Goal: Task Accomplishment & Management: Manage account settings

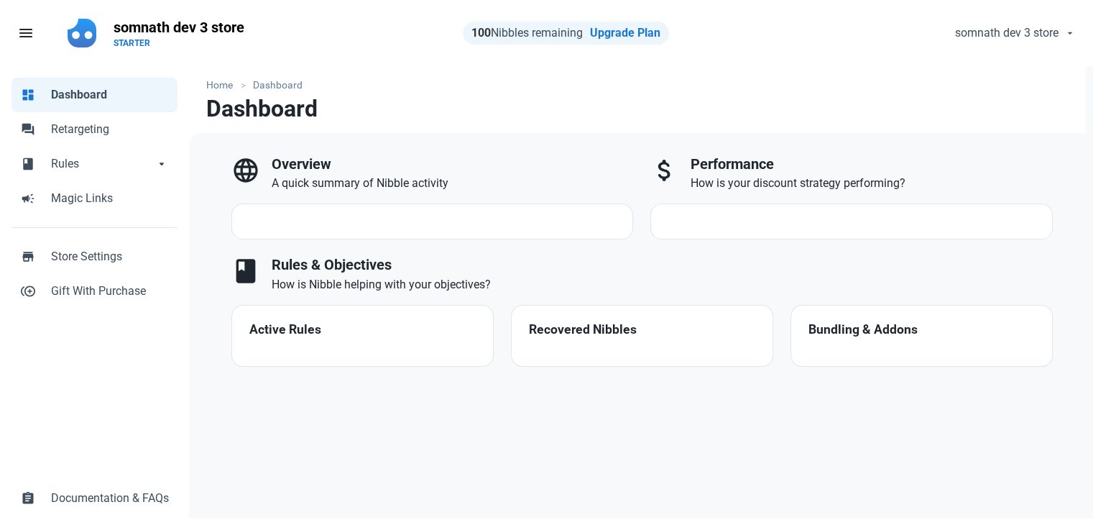
select select "7d"
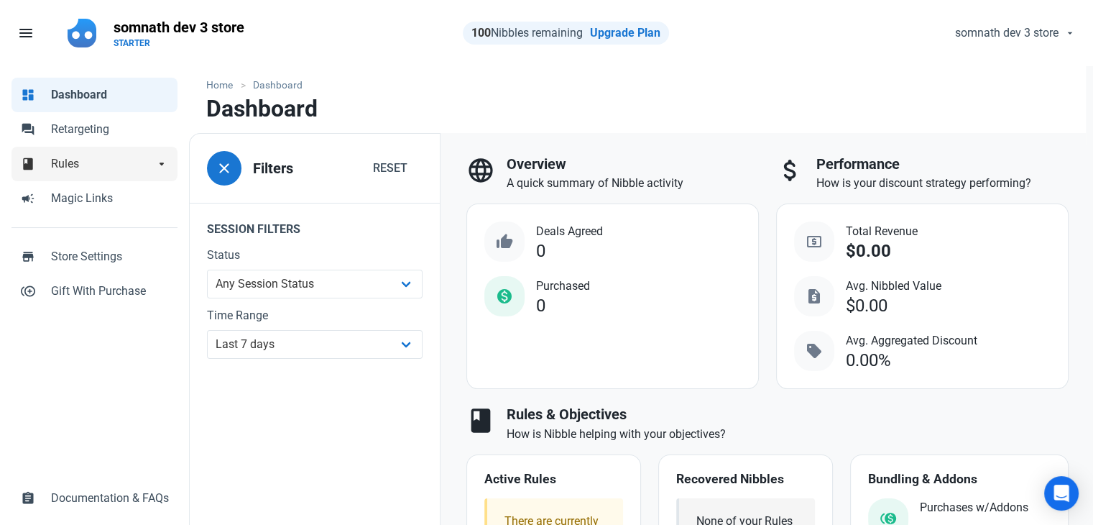
click at [86, 172] on span "Rules" at bounding box center [102, 163] width 103 height 17
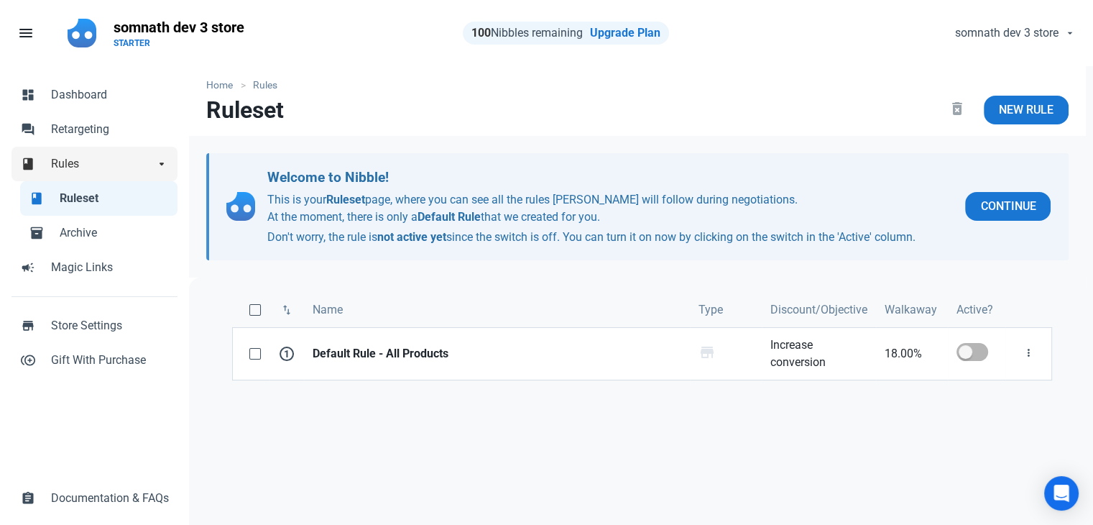
click at [101, 166] on span "Rules" at bounding box center [102, 163] width 103 height 17
click at [63, 157] on span "Rules" at bounding box center [102, 163] width 103 height 17
click at [163, 161] on span "arrow_drop_down" at bounding box center [162, 162] width 14 height 14
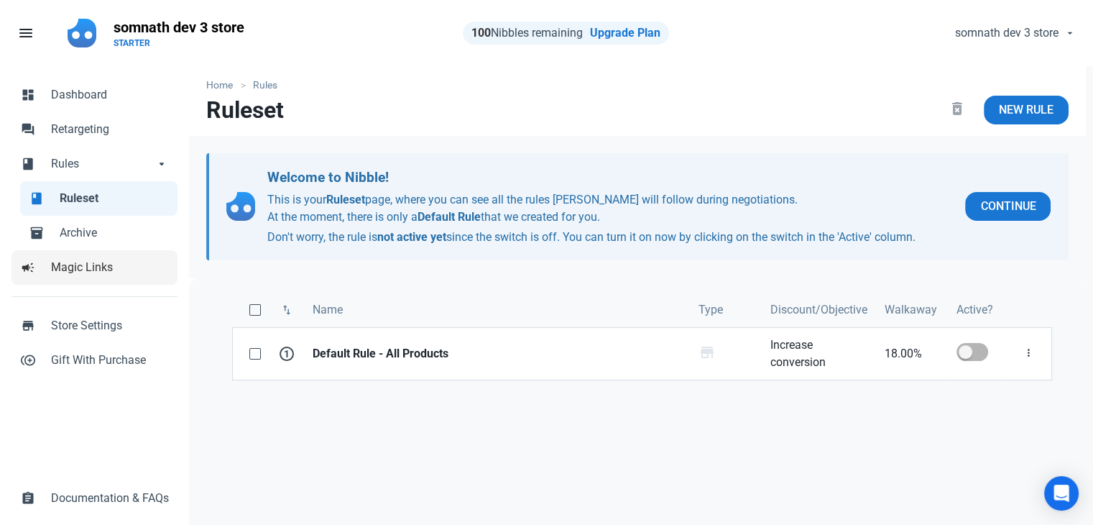
click at [63, 268] on span "Magic Links" at bounding box center [110, 267] width 118 height 17
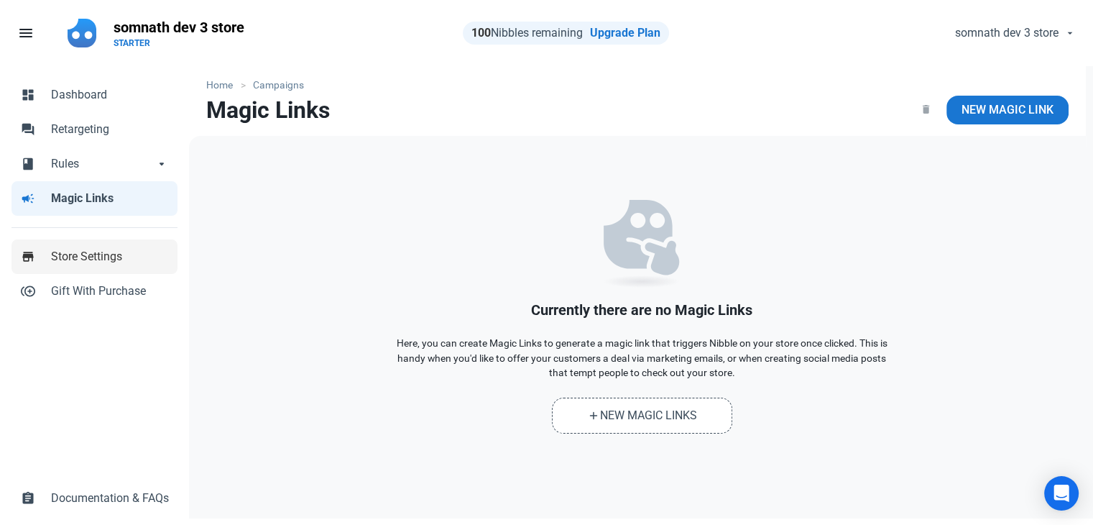
click at [109, 264] on span "Store Settings" at bounding box center [110, 256] width 118 height 17
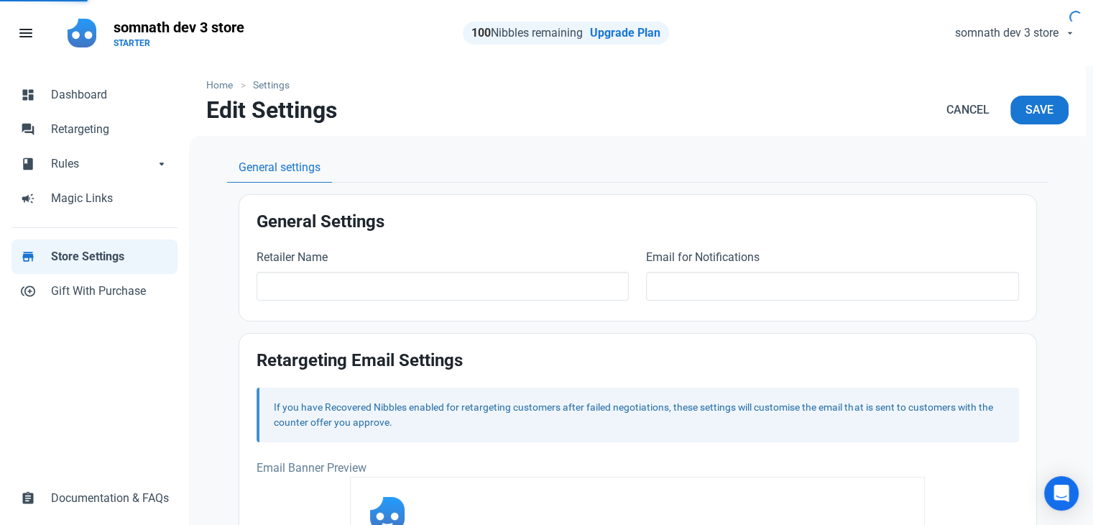
type input "somnath dev 3 store"
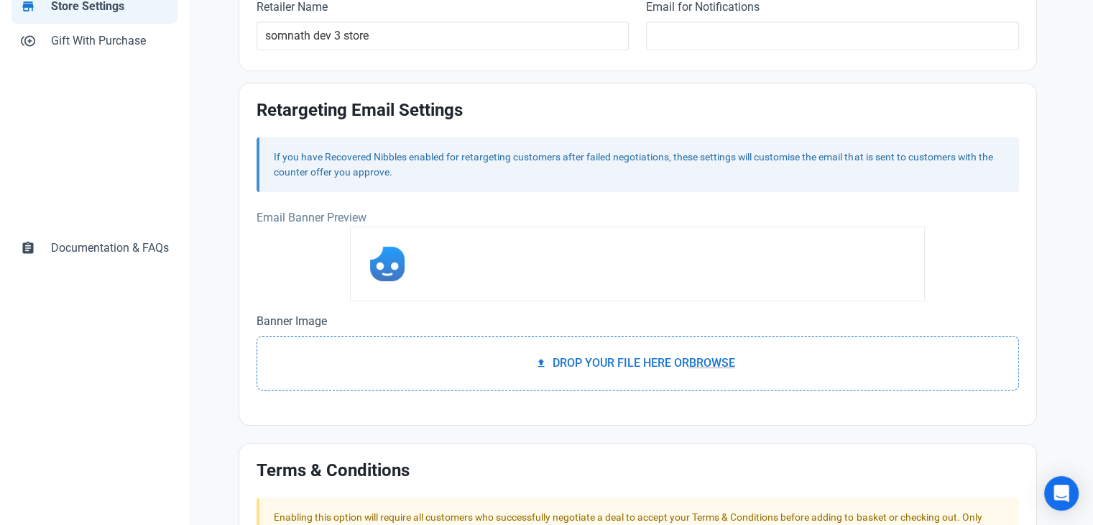
scroll to position [72, 0]
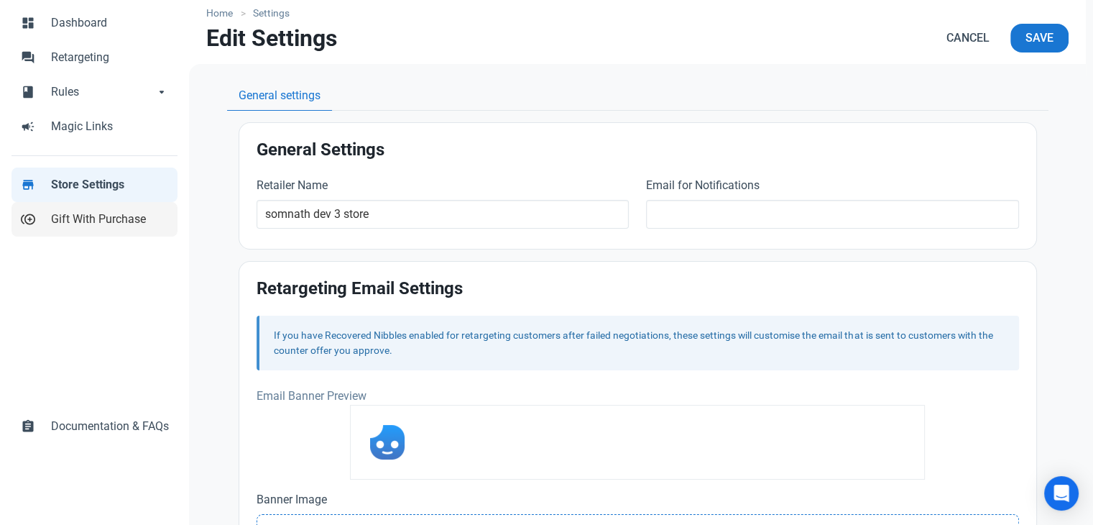
click at [92, 226] on span "Gift With Purchase" at bounding box center [110, 219] width 118 height 17
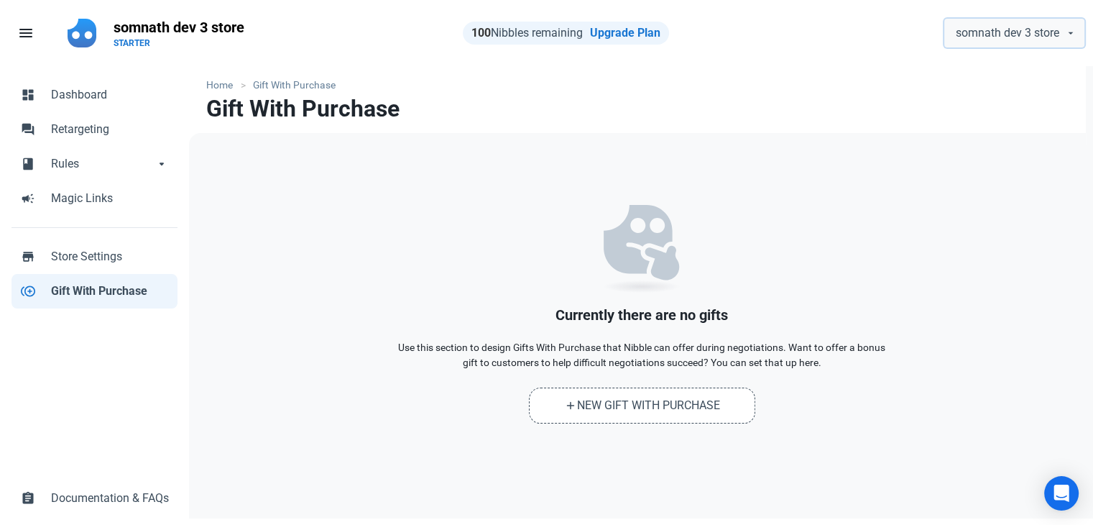
click at [987, 40] on span "somnath dev 3 store" at bounding box center [1007, 32] width 103 height 17
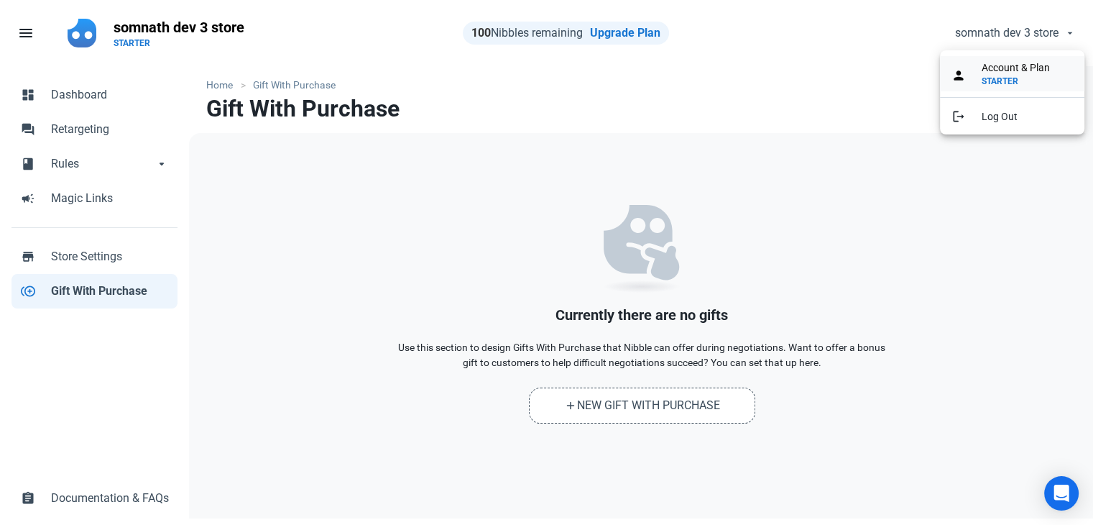
click at [992, 70] on span "Account & Plan" at bounding box center [1016, 67] width 68 height 15
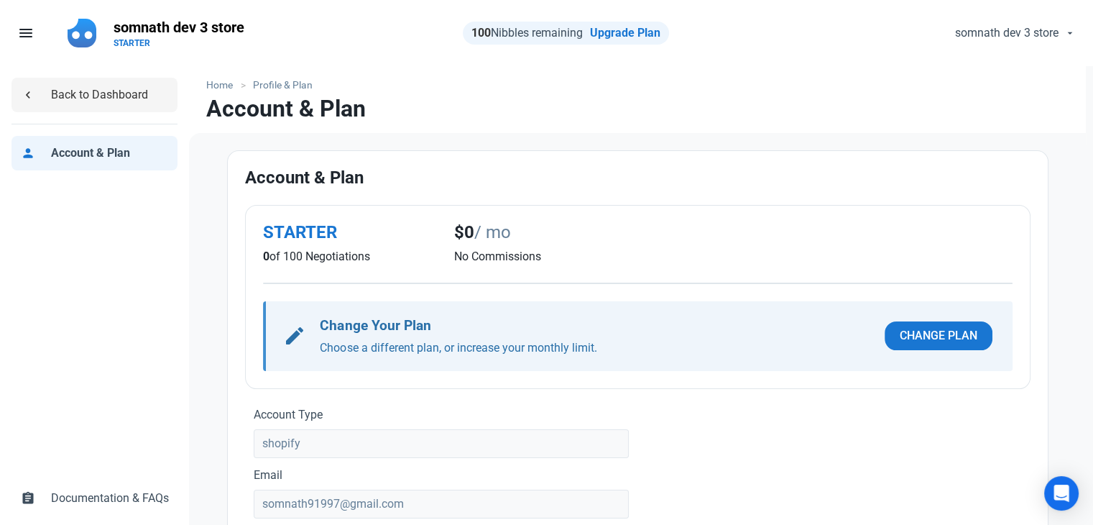
click at [70, 96] on span "Back to Dashboard" at bounding box center [110, 94] width 118 height 17
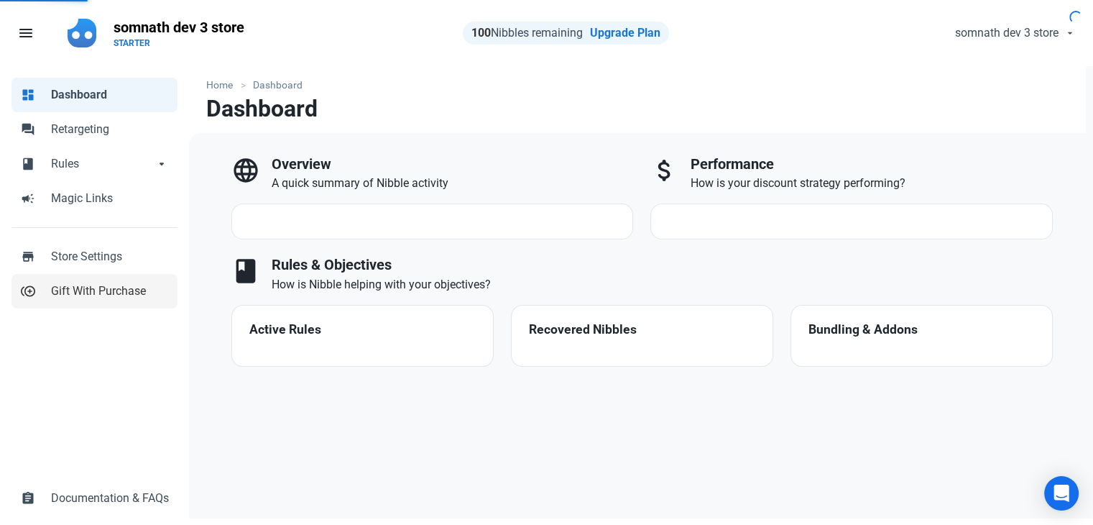
select select "7d"
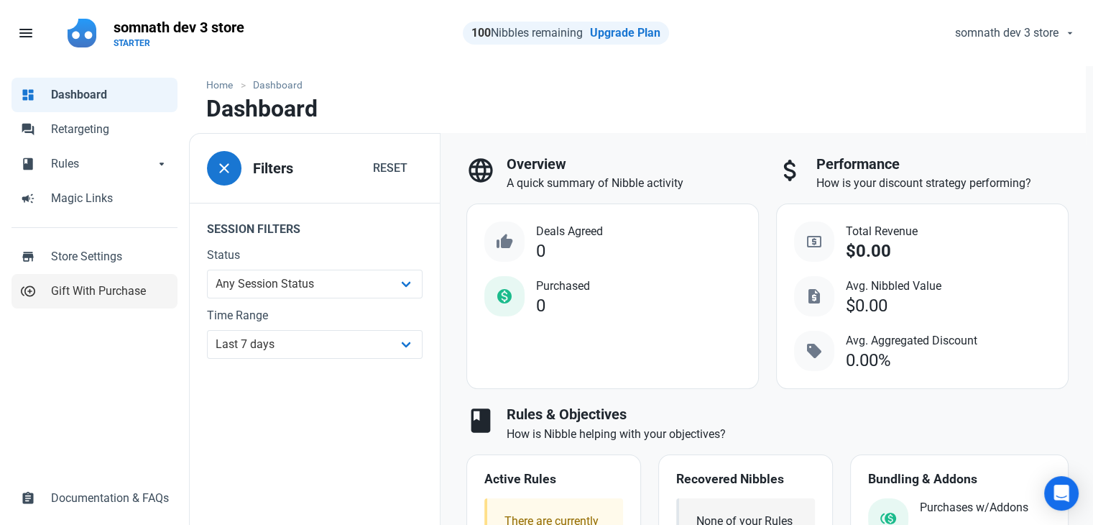
click at [99, 297] on span "Gift With Purchase" at bounding box center [110, 290] width 118 height 17
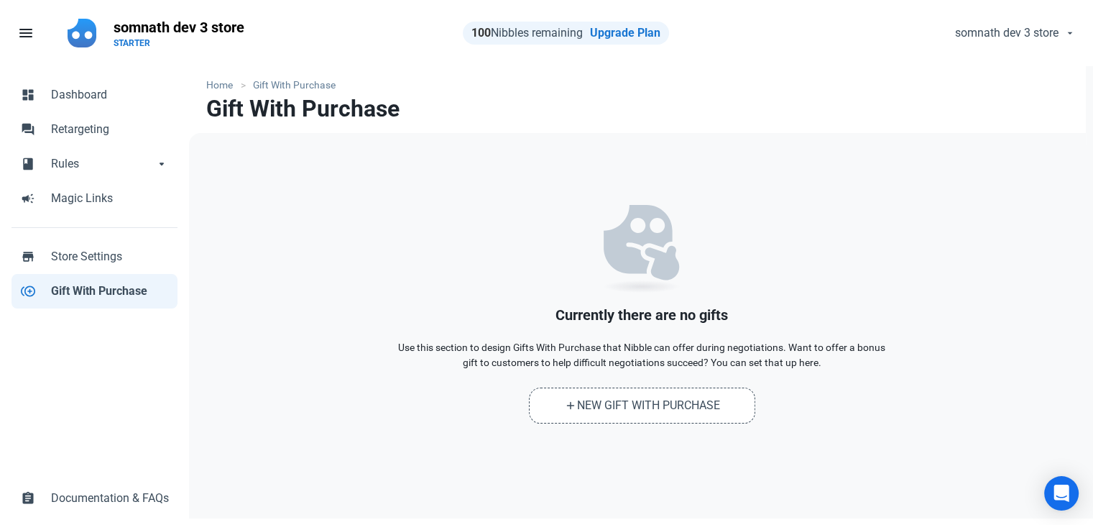
drag, startPoint x: 124, startPoint y: 361, endPoint x: 490, endPoint y: 253, distance: 381.3
click at [490, 253] on p at bounding box center [641, 256] width 503 height 102
click at [116, 339] on div "dashboard Dashboard forum Retargeting book Rules book Rules arrow_drop_down boo…" at bounding box center [94, 296] width 189 height 461
click at [77, 200] on span "Magic Links" at bounding box center [110, 198] width 118 height 17
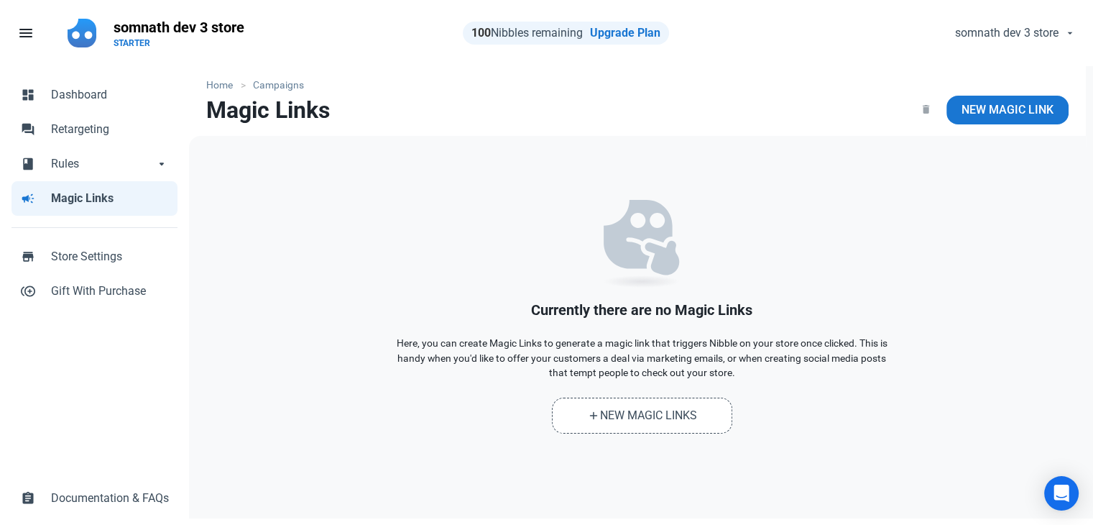
drag, startPoint x: 346, startPoint y: 107, endPoint x: 211, endPoint y: 112, distance: 135.2
click at [211, 112] on nav "Magic Links New Magic Link" at bounding box center [637, 116] width 897 height 40
copy h1 "Magic Links"
click at [114, 260] on span "Store Settings" at bounding box center [110, 256] width 118 height 17
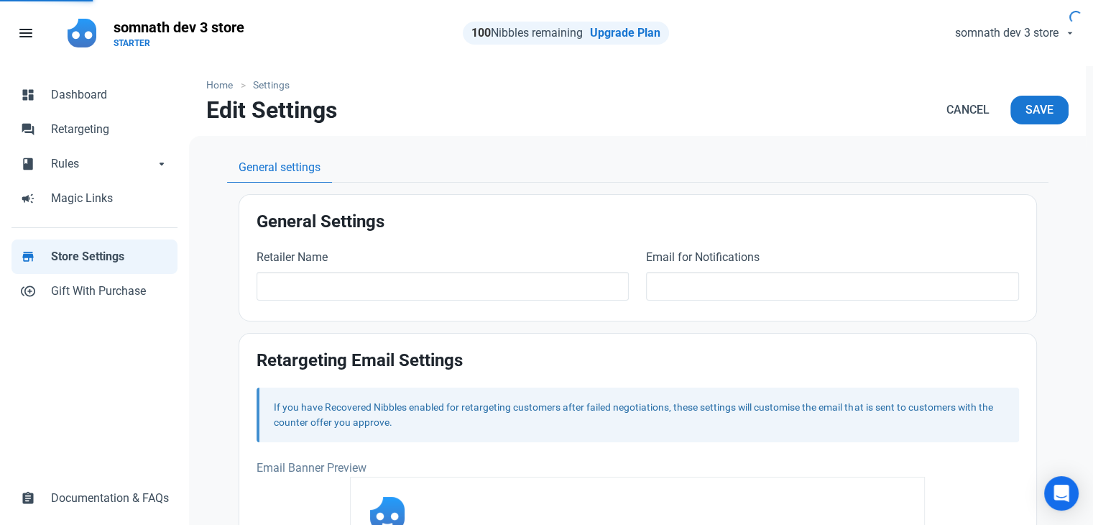
type input "somnath dev 3 store"
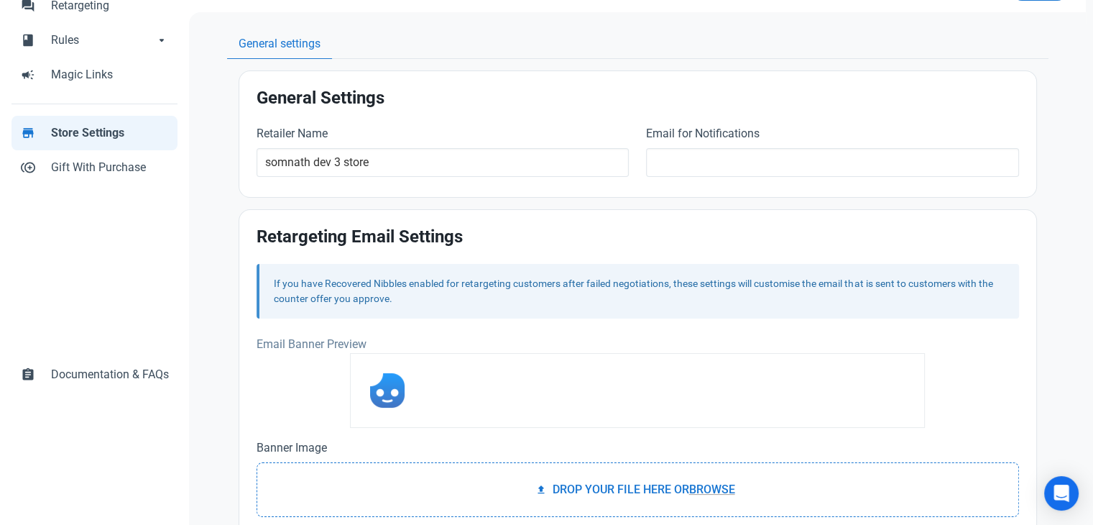
scroll to position [144, 0]
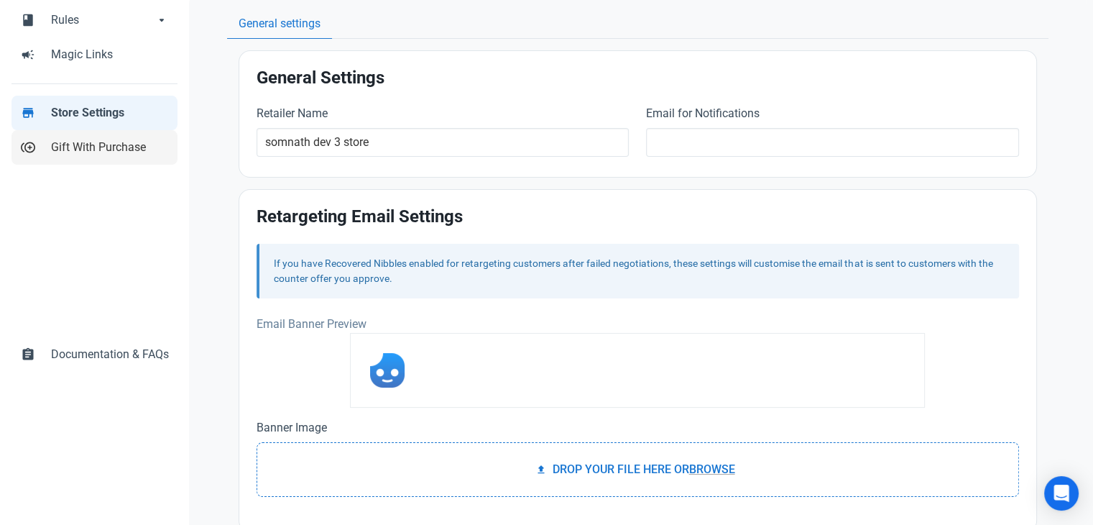
click at [86, 147] on span "Gift With Purchase" at bounding box center [110, 147] width 118 height 17
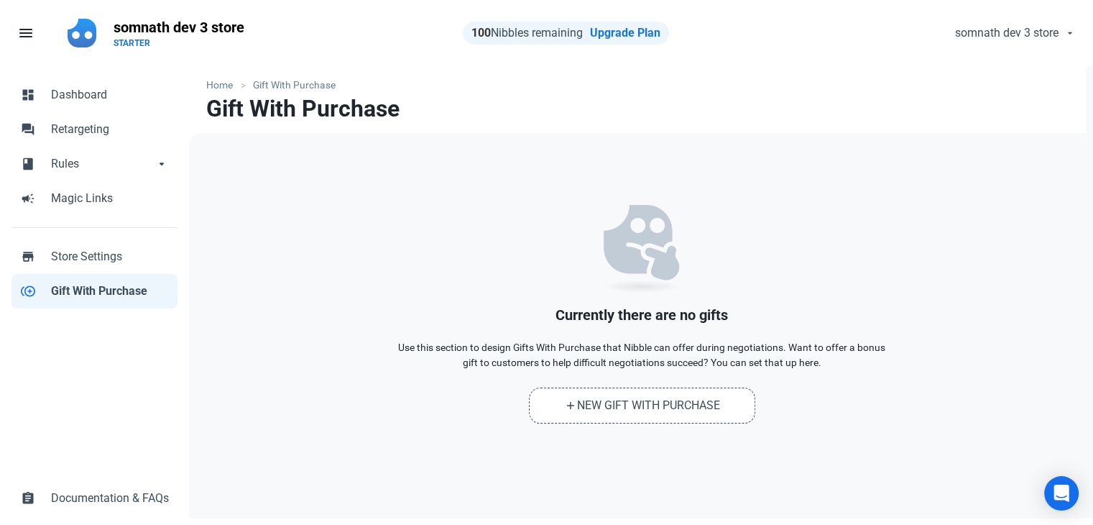
drag, startPoint x: 408, startPoint y: 112, endPoint x: 213, endPoint y: 116, distance: 195.5
click at [213, 116] on nav "Gift With Purchase" at bounding box center [637, 114] width 897 height 37
copy h1 "Gift With Purchase"
click at [124, 398] on div "dashboard Dashboard forum Retargeting book Rules book Rules arrow_drop_down boo…" at bounding box center [94, 296] width 189 height 461
click at [152, 170] on span "Rules" at bounding box center [102, 163] width 103 height 17
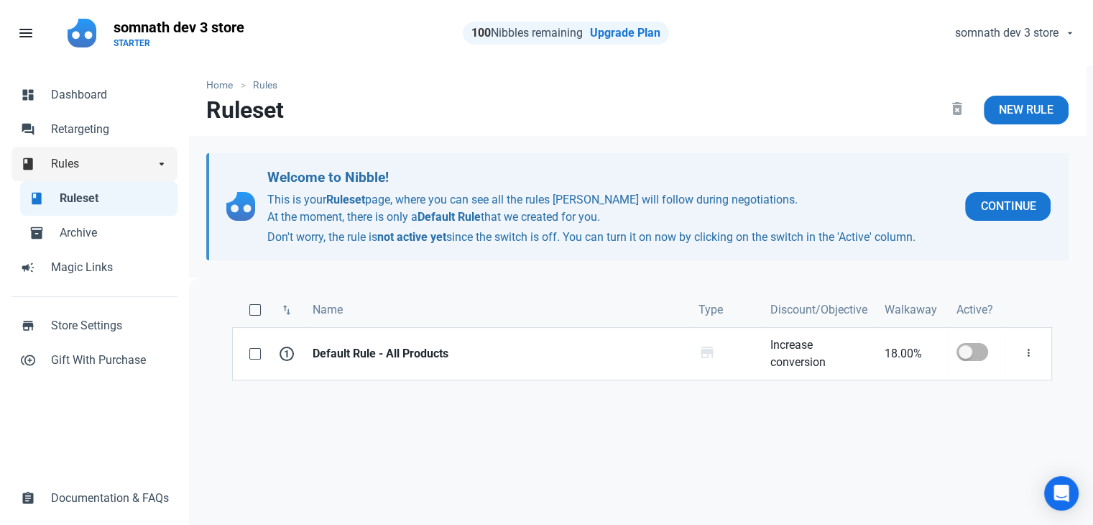
click at [101, 165] on span "Rules" at bounding box center [102, 163] width 103 height 17
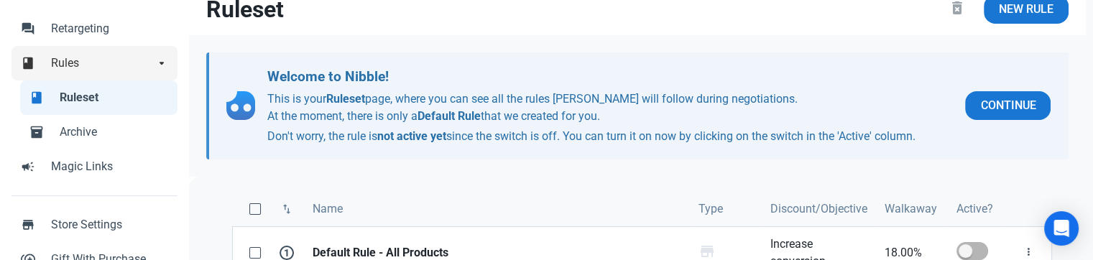
scroll to position [144, 0]
